Goal: Complete application form

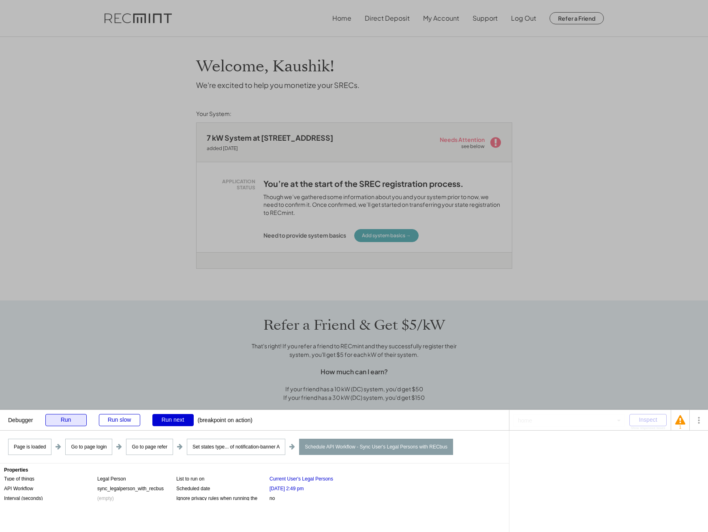
click at [67, 416] on div "Run" at bounding box center [65, 420] width 41 height 12
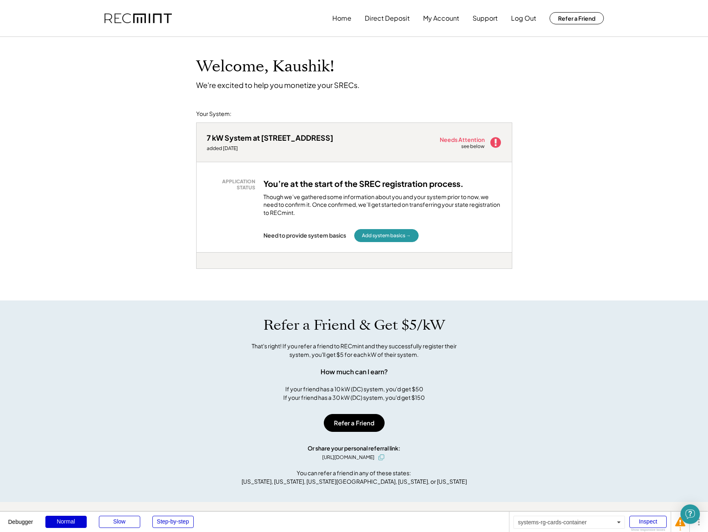
click at [263, 268] on div "7 kW System at 14310 Crazy Quilt Ct added 8/12/25 Needs Attention see below APP…" at bounding box center [354, 211] width 316 height 178
click at [385, 233] on button "Add system basics →" at bounding box center [386, 235] width 64 height 13
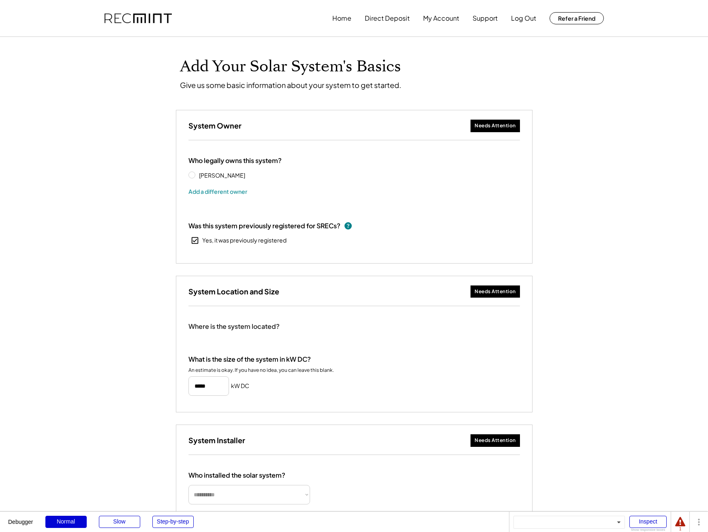
select select "**********"
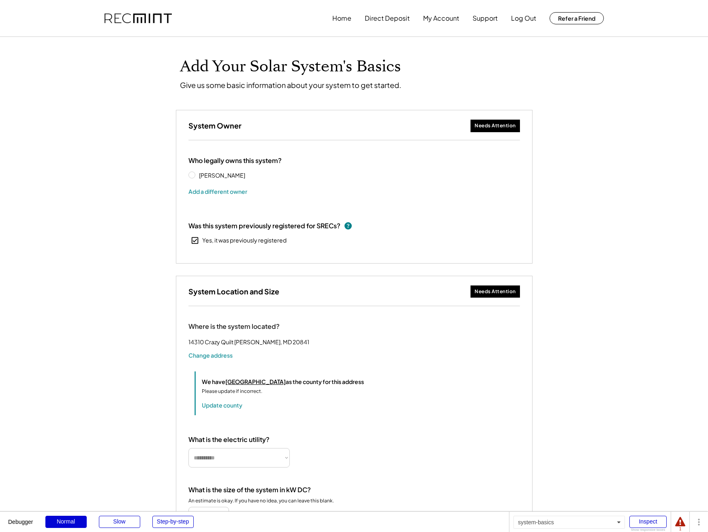
type input "**********"
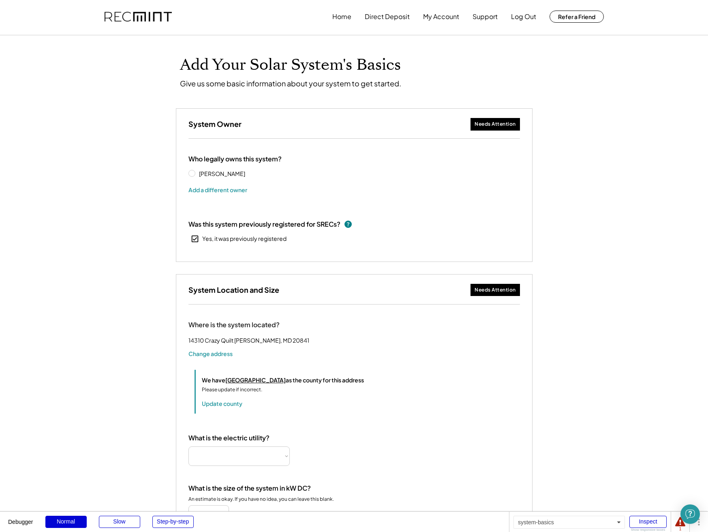
select select "**********"
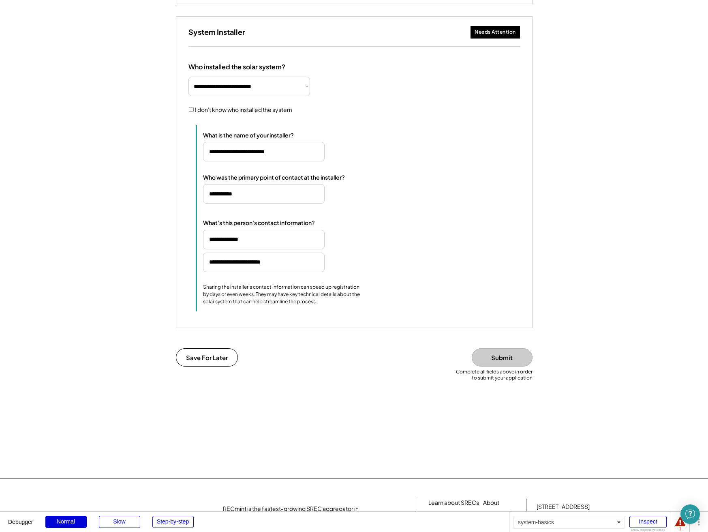
scroll to position [759, 0]
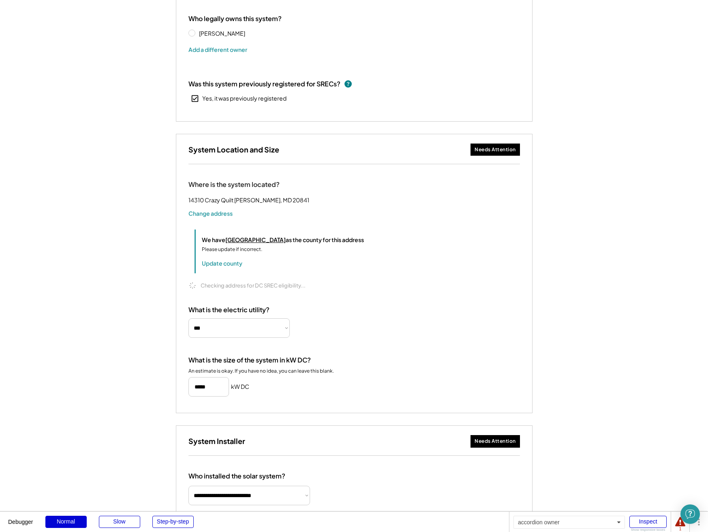
scroll to position [594, 0]
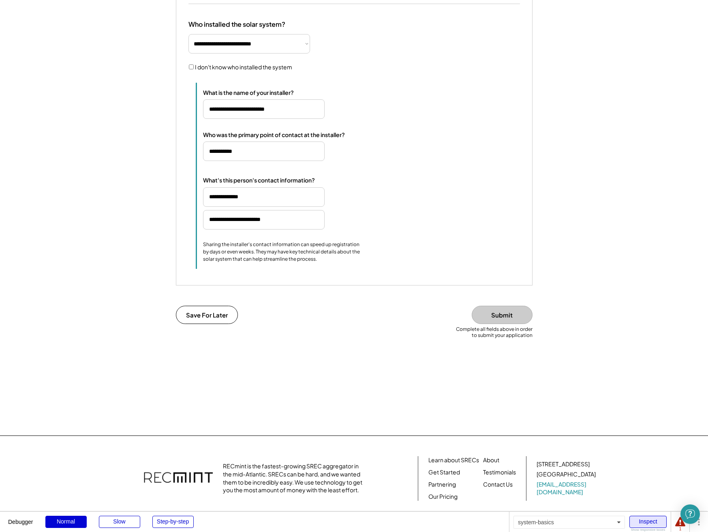
click at [643, 522] on div "Inspect" at bounding box center [648, 522] width 37 height 12
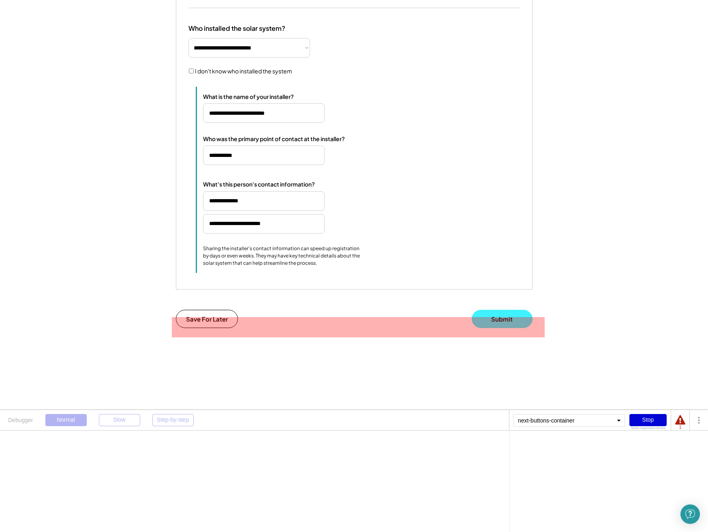
click at [480, 325] on button "Submit" at bounding box center [502, 319] width 61 height 18
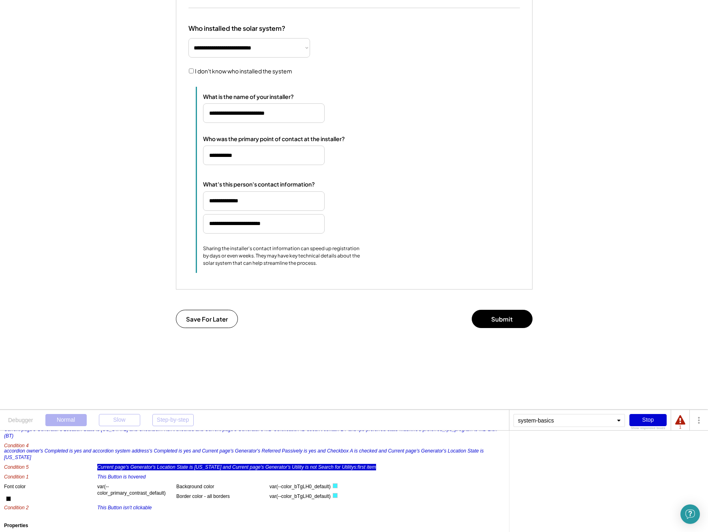
scroll to position [43, 0]
click at [574, 421] on div "system-basics" at bounding box center [569, 420] width 111 height 13
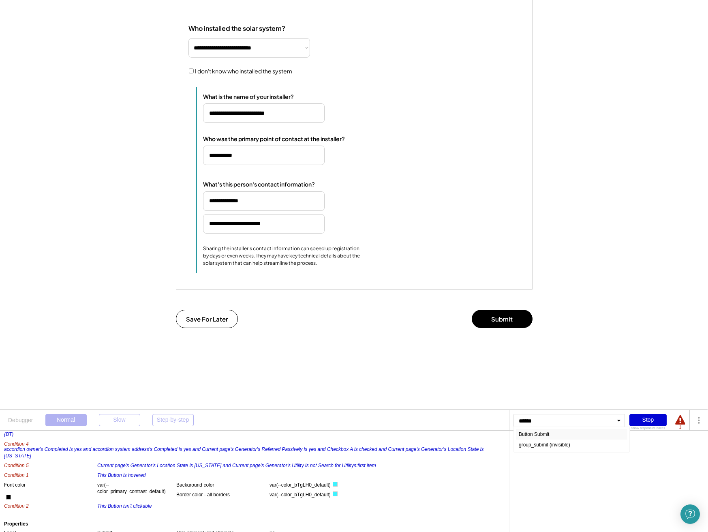
type input "******"
click at [570, 439] on div "Button Submit" at bounding box center [571, 434] width 111 height 11
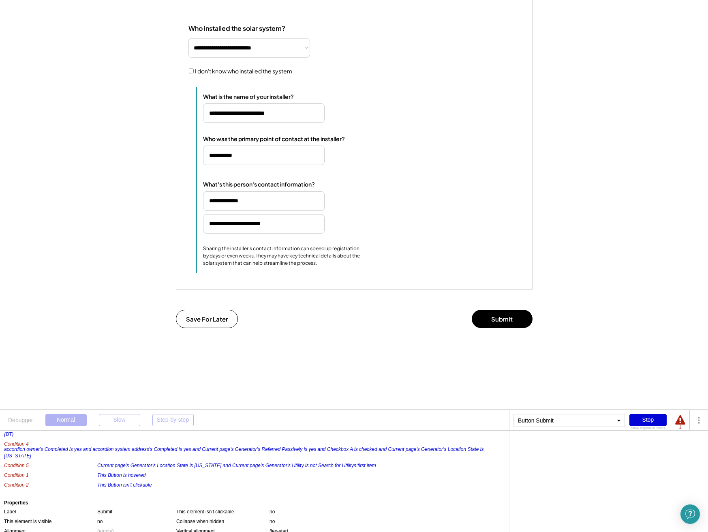
scroll to position [407, 0]
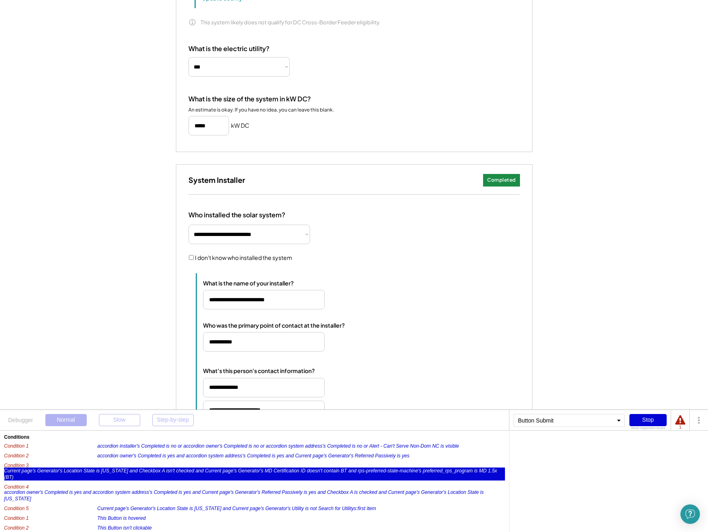
click at [137, 477] on div "Current page's Generator's Location State is [US_STATE] and Checkbox A isn't ch…" at bounding box center [254, 473] width 501 height 13
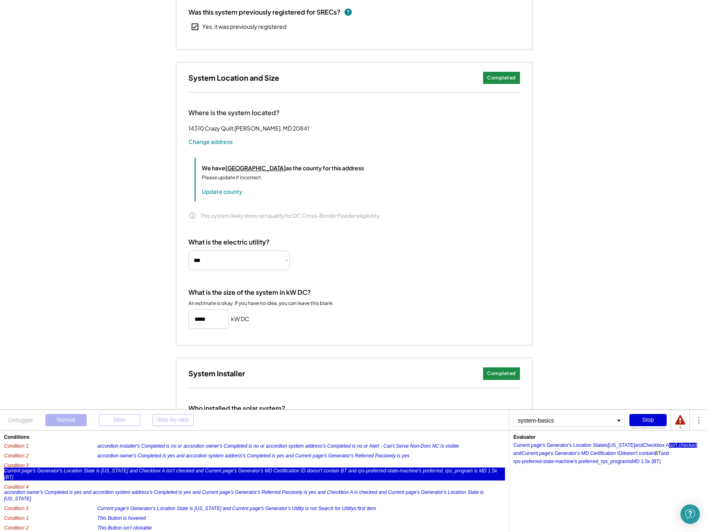
click at [684, 446] on div "isn't checked" at bounding box center [683, 445] width 28 height 5
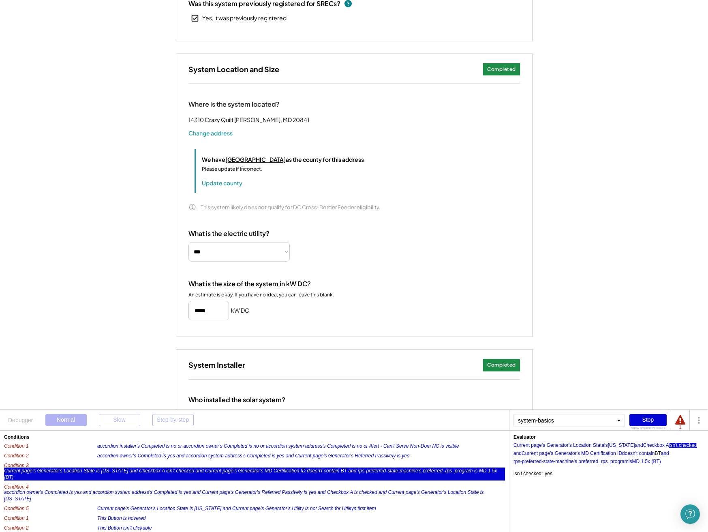
scroll to position [123, 0]
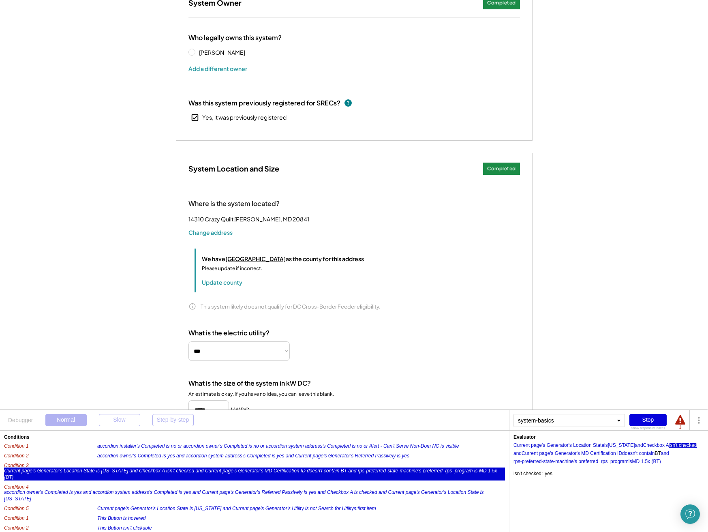
click at [653, 418] on div "Stop" at bounding box center [648, 420] width 37 height 12
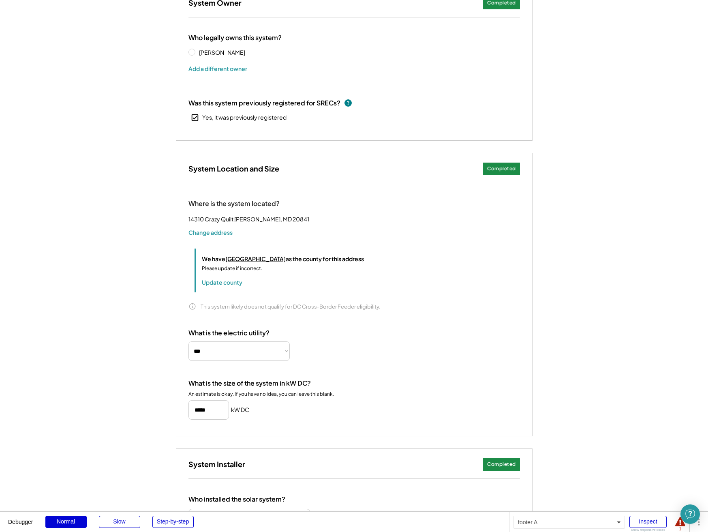
scroll to position [763, 0]
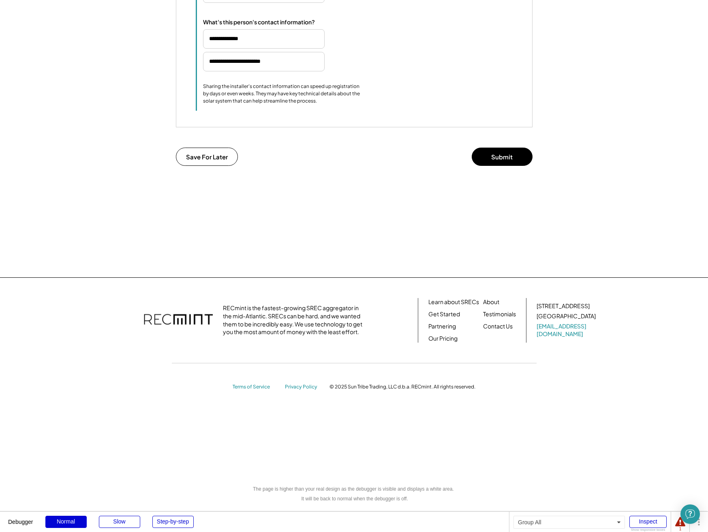
click at [414, 163] on div "Save For Later Submit" at bounding box center [354, 158] width 365 height 20
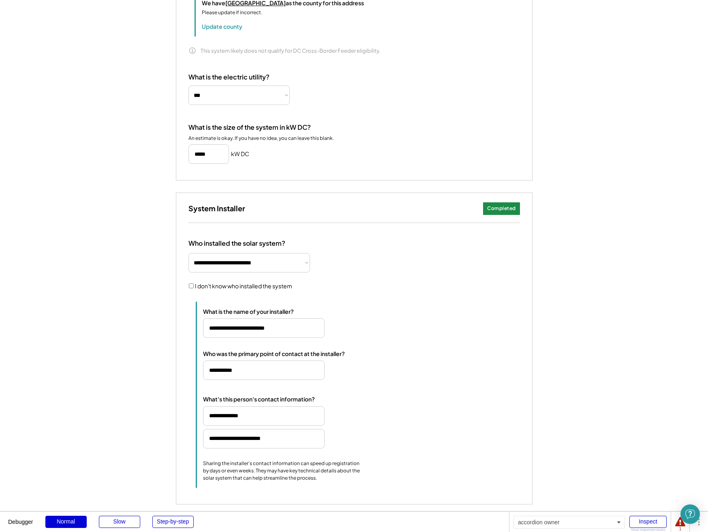
scroll to position [763, 0]
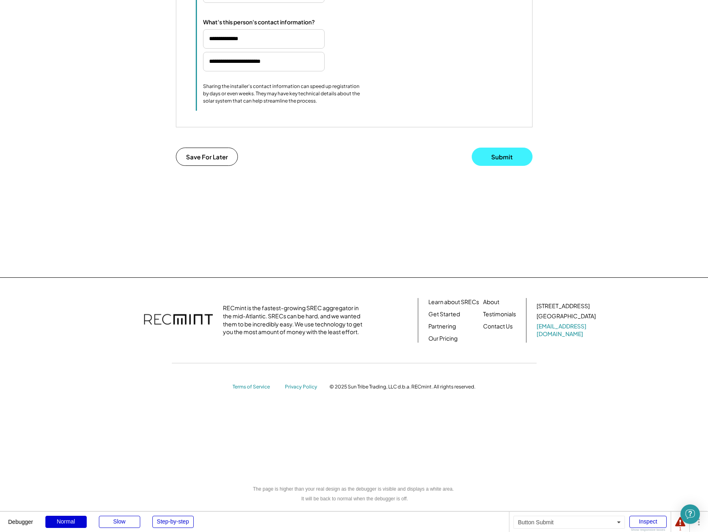
click at [500, 155] on button "Submit" at bounding box center [502, 157] width 61 height 18
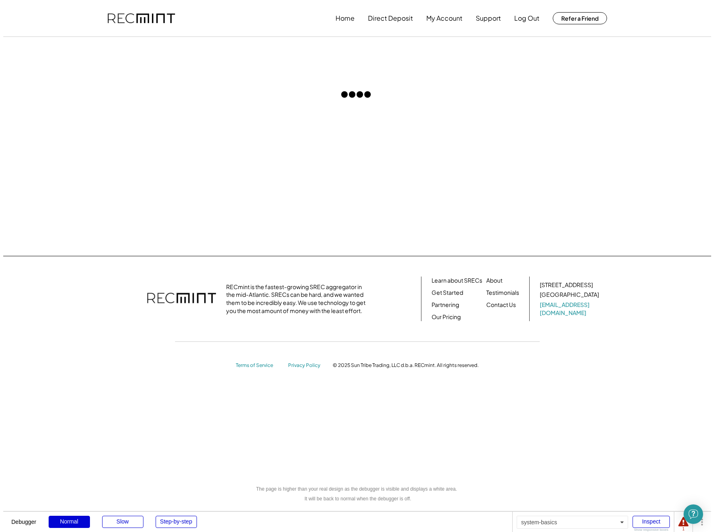
scroll to position [0, 0]
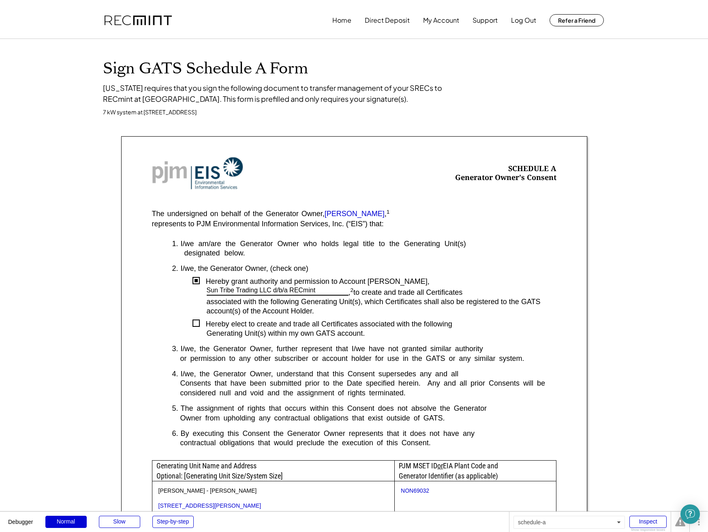
click at [97, 215] on div "Sign GATS Schedule A Form Maryland requires that you sign the following documen…" at bounding box center [354, 444] width 708 height 810
